Goal: Information Seeking & Learning: Find specific page/section

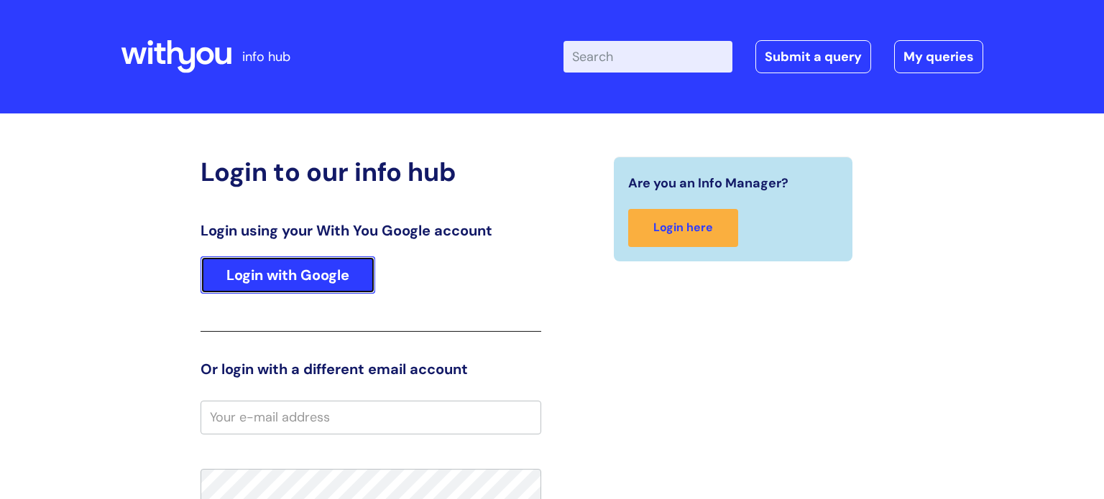
click at [327, 277] on link "Login with Google" at bounding box center [287, 275] width 175 height 37
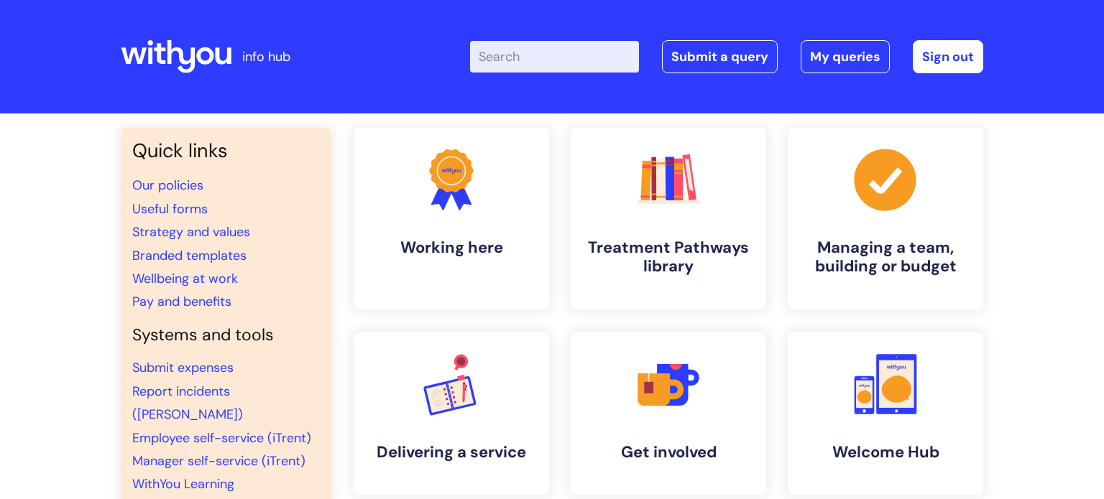
click at [530, 63] on input "Enter your search term here..." at bounding box center [554, 57] width 169 height 32
type input "vac"
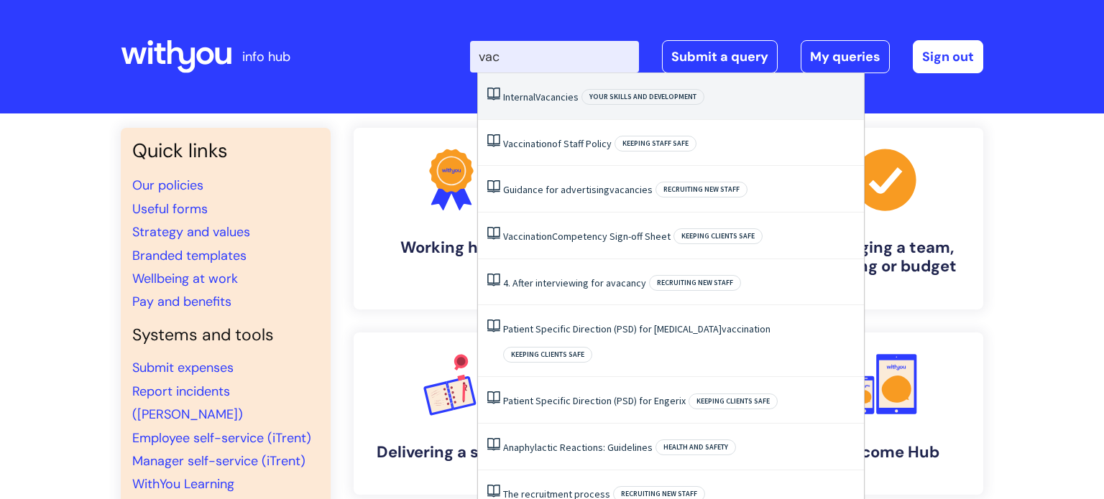
click at [548, 94] on span "Vacancies" at bounding box center [556, 97] width 43 height 13
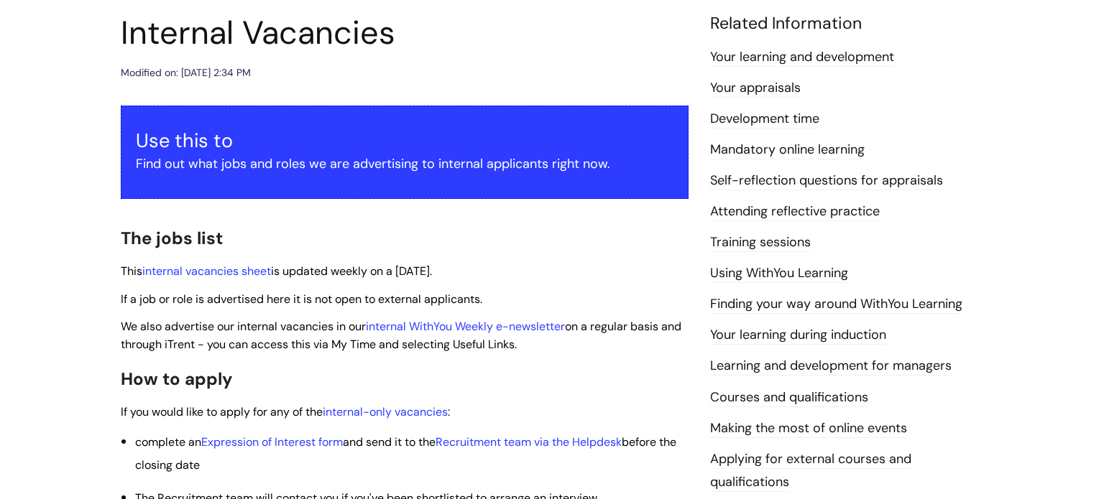
scroll to position [184, 0]
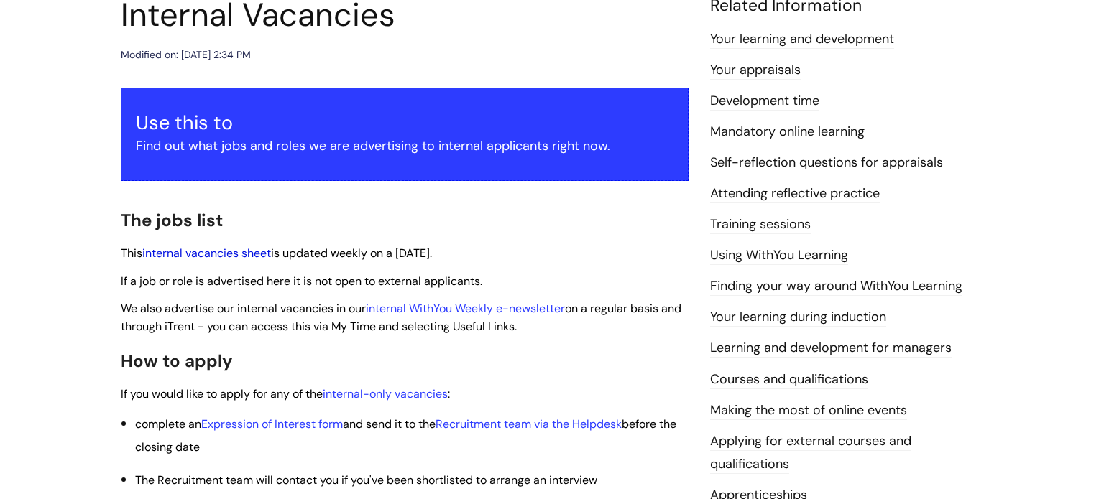
click at [263, 251] on link "internal vacancies sheet" at bounding box center [206, 253] width 129 height 15
